Goal: Information Seeking & Learning: Compare options

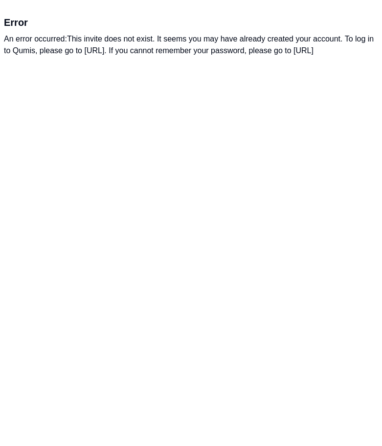
drag, startPoint x: 83, startPoint y: 49, endPoint x: 142, endPoint y: 52, distance: 59.2
click at [142, 52] on div "An error occurred: This invite does not exist. It seems you may have already cr…" at bounding box center [191, 44] width 374 height 23
drag, startPoint x: 86, startPoint y: 50, endPoint x: 102, endPoint y: 50, distance: 15.2
click at [102, 50] on div "An error occurred: This invite does not exist. It seems you may have already cr…" at bounding box center [191, 44] width 374 height 23
click at [83, 50] on div "An error occurred: This invite does not exist. It seems you may have already cr…" at bounding box center [191, 44] width 374 height 23
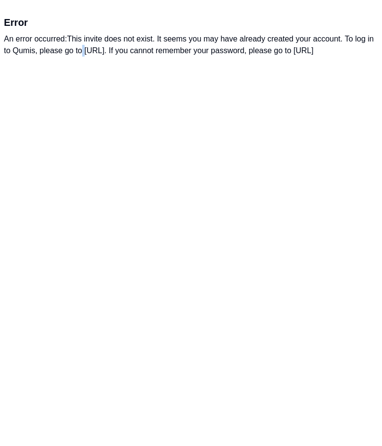
click at [83, 50] on div "An error occurred: This invite does not exist. It seems you may have already cr…" at bounding box center [191, 44] width 374 height 23
drag, startPoint x: 175, startPoint y: 51, endPoint x: 84, endPoint y: 51, distance: 91.3
click at [84, 51] on div "An error occurred: This invite does not exist. It seems you may have already cr…" at bounding box center [191, 44] width 374 height 23
copy div "https://app.qumis.ai/log_in"
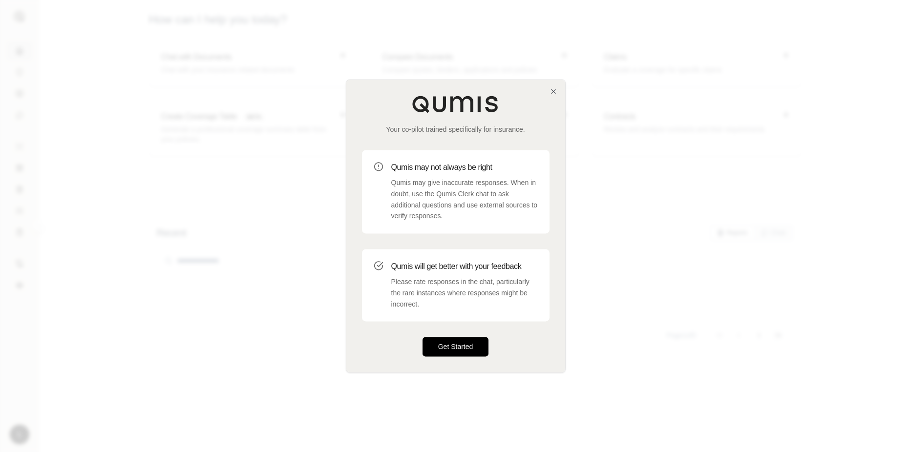
click at [380, 356] on button "Get Started" at bounding box center [456, 348] width 66 height 20
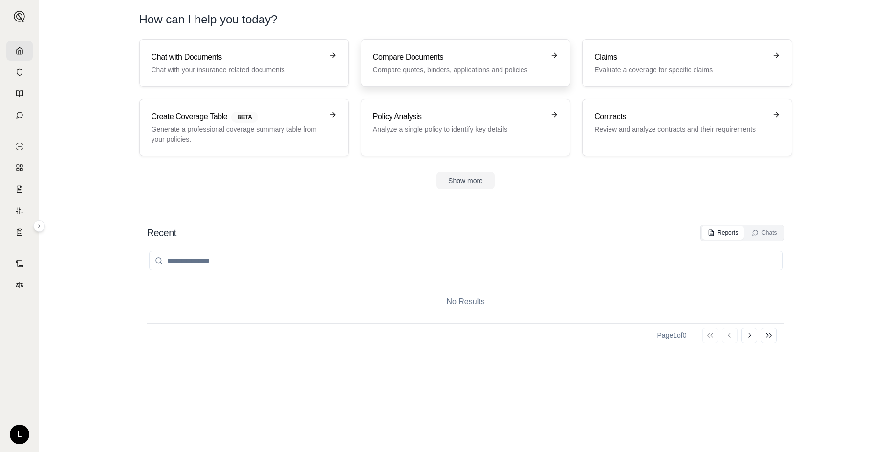
click at [380, 69] on p "Compare quotes, binders, applications and policies" at bounding box center [458, 70] width 171 height 10
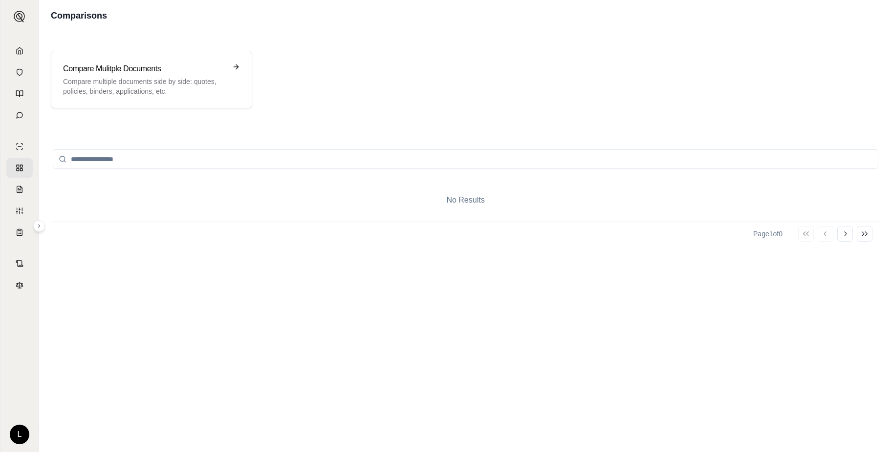
click at [380, 59] on div "Compare Mulitple Documents Compare multiple documents side by side: quotes, pol…" at bounding box center [465, 80] width 829 height 58
